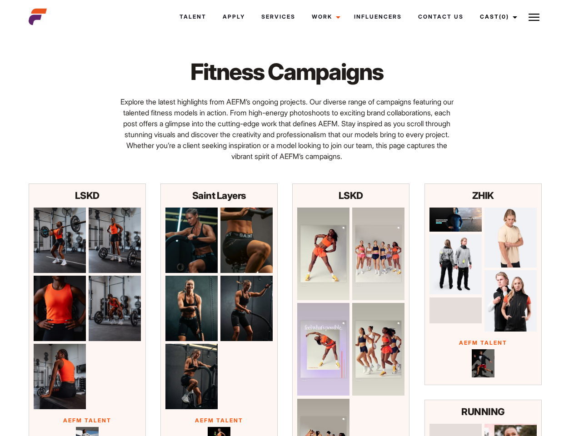
click at [496, 17] on link "Cast (0)" at bounding box center [497, 17] width 51 height 25
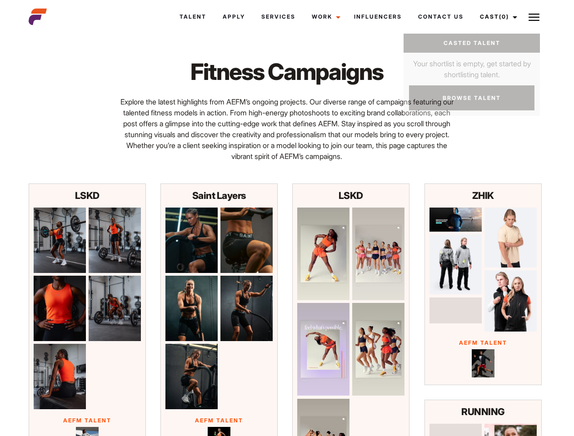
click at [534, 17] on img at bounding box center [534, 17] width 11 height 11
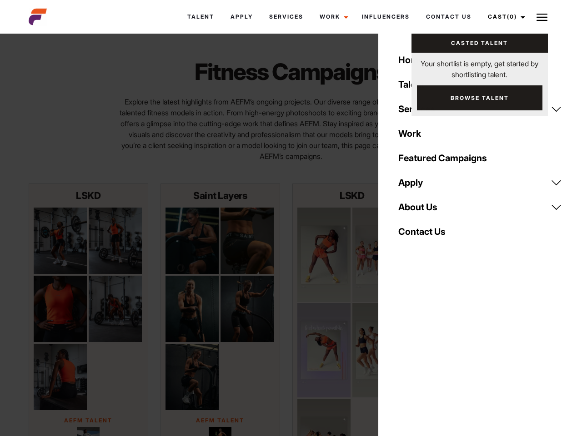
click at [60, 240] on img at bounding box center [60, 241] width 53 height 66
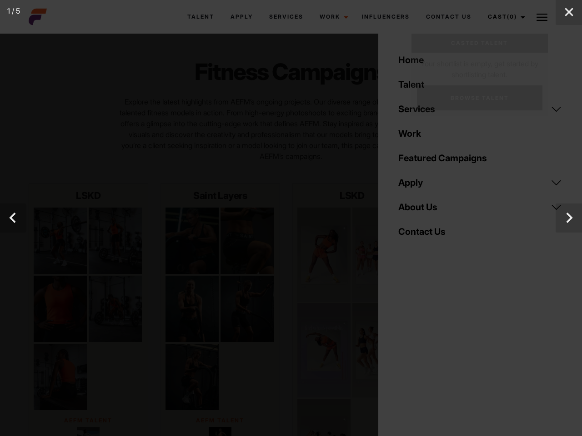
click at [115, 240] on div at bounding box center [291, 218] width 582 height 436
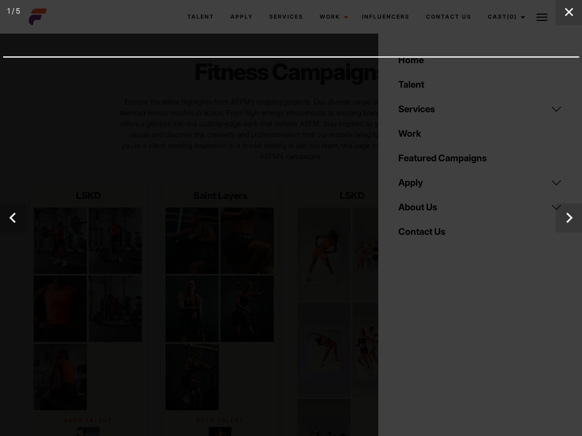
click at [60, 309] on div at bounding box center [291, 218] width 582 height 436
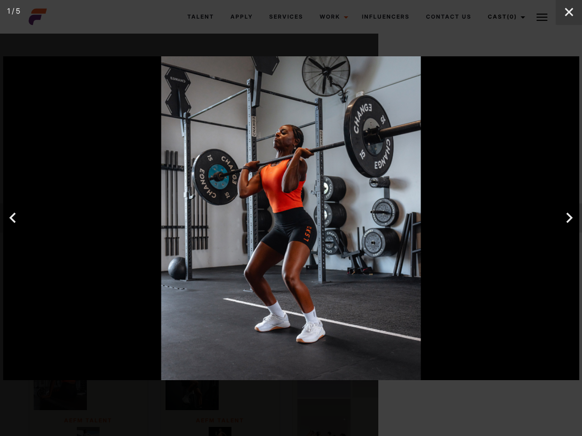
click at [115, 309] on div at bounding box center [291, 218] width 576 height 324
click at [60, 377] on div at bounding box center [291, 218] width 576 height 324
